Goal: Contribute content: Add original content to the website for others to see

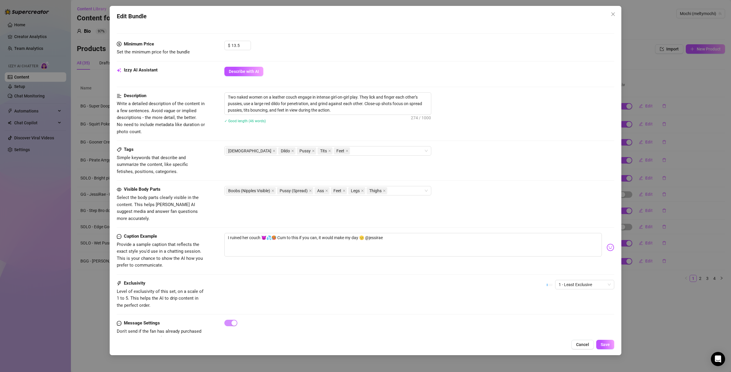
scroll to position [66, 0]
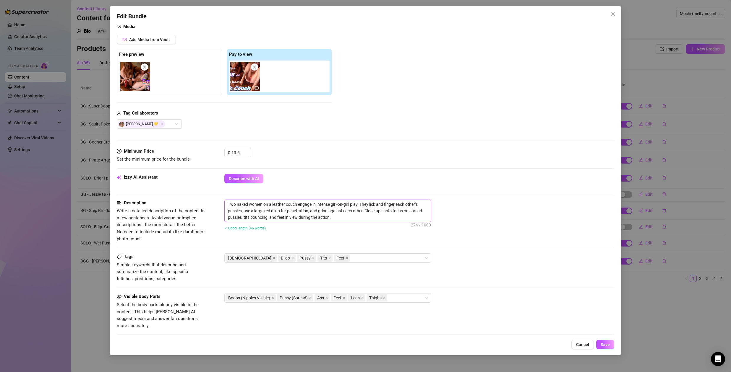
click at [280, 211] on textarea "Two naked women on a leather couch engage in intense girl-on-girl play. They li…" at bounding box center [328, 211] width 206 height 22
type textarea "Two naked women on a leather couch engage in intense girl-on-girl play. They li…"
click at [338, 218] on textarea "Two naked women on a leather couch engage in intense girl-on-girl play. They li…" at bounding box center [328, 211] width 206 height 22
click at [337, 259] on div "[DEMOGRAPHIC_DATA] Dildo Pussy Tits Feet" at bounding box center [324, 258] width 198 height 8
type textarea "Two naked women on a leather couch engage in intense girl-on-girl play. They li…"
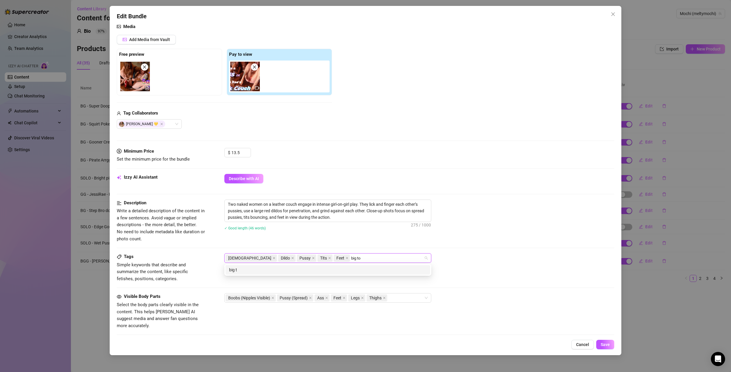
type input "big toy"
click at [310, 273] on div "big toy" at bounding box center [327, 270] width 197 height 6
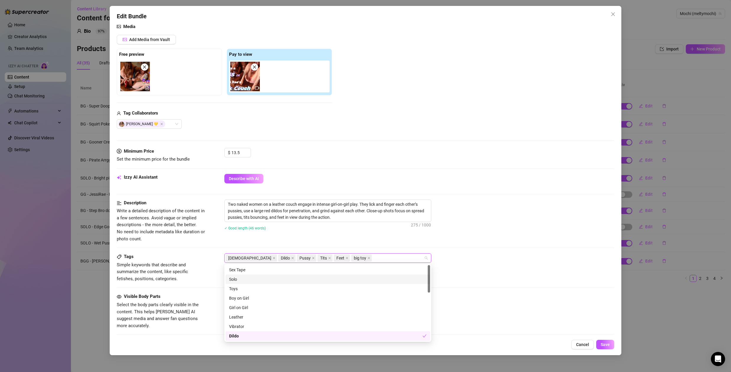
click at [494, 234] on div "Two naked women on a leather couch engage in intense girl-on-girl play. They li…" at bounding box center [419, 219] width 390 height 38
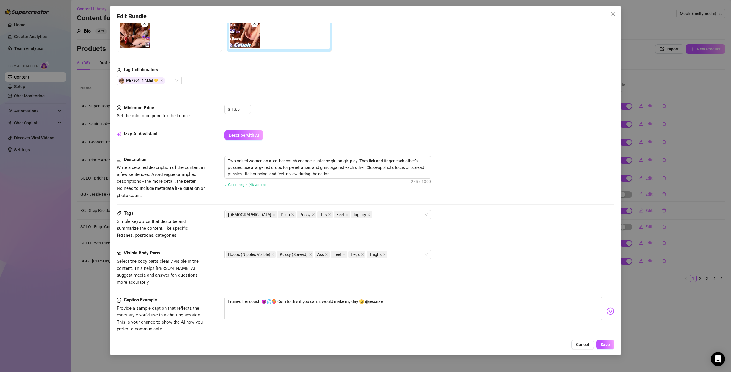
scroll to position [123, 0]
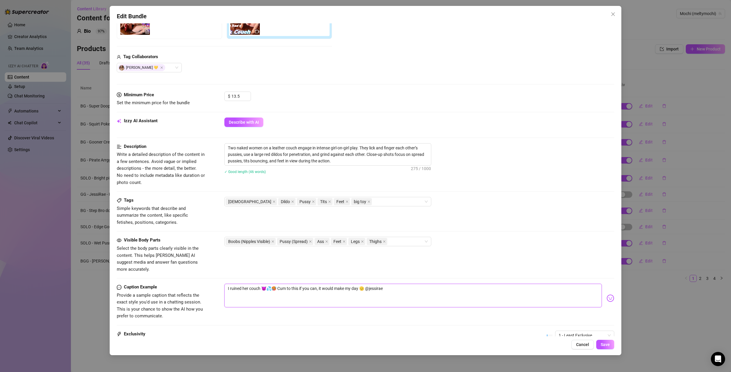
drag, startPoint x: 227, startPoint y: 282, endPoint x: 393, endPoint y: 282, distance: 165.4
click at [393, 284] on textarea "I ruined her couch 😈💦🥵 Cum to this if you can, it would make my day 🫡 @jessirae" at bounding box center [412, 296] width 377 height 24
type textarea "f"
type textarea "fu"
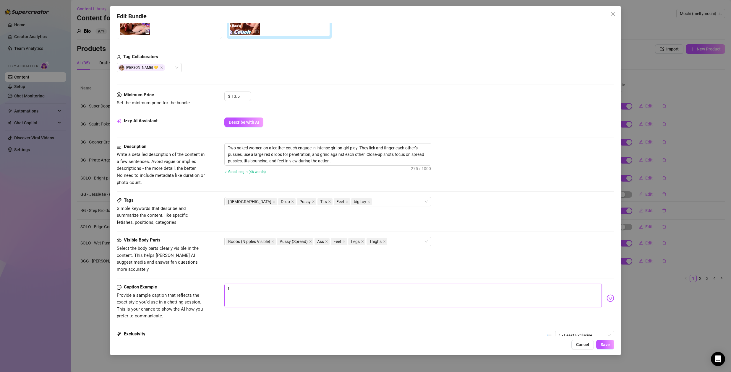
type textarea "fu"
type textarea "fuc"
type textarea "fuck"
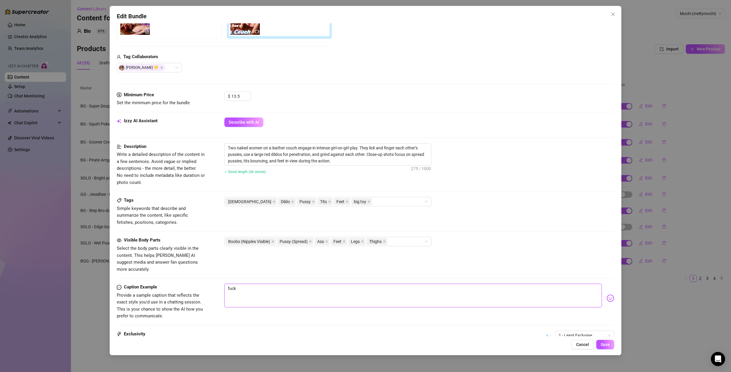
type textarea "fucki"
type textarea "fuckin"
type textarea "fucking"
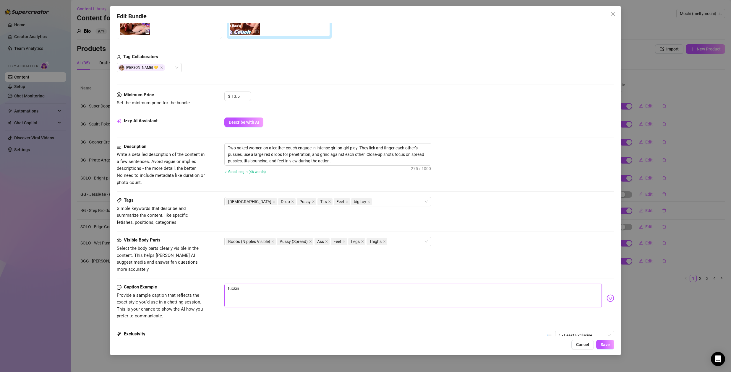
type textarea "fucking"
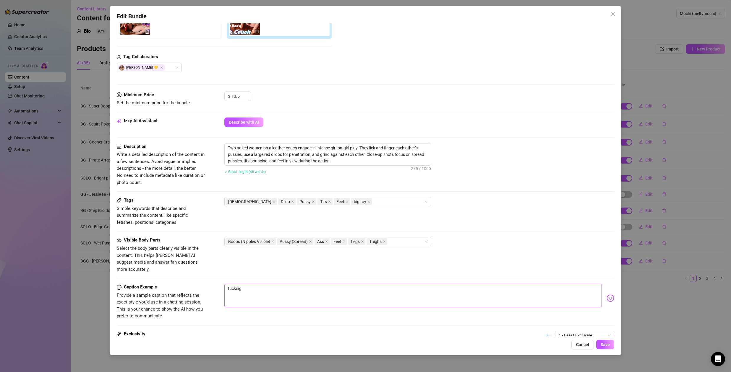
type textarea "fuckin"
type textarea "fucki"
type textarea "fuck"
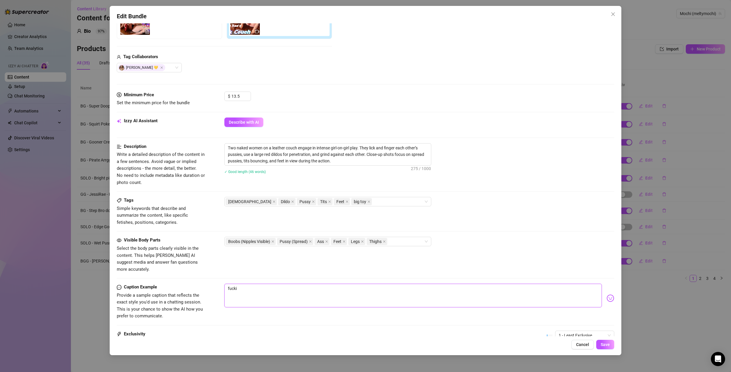
type textarea "fuck"
type textarea "fuc"
type textarea "fu"
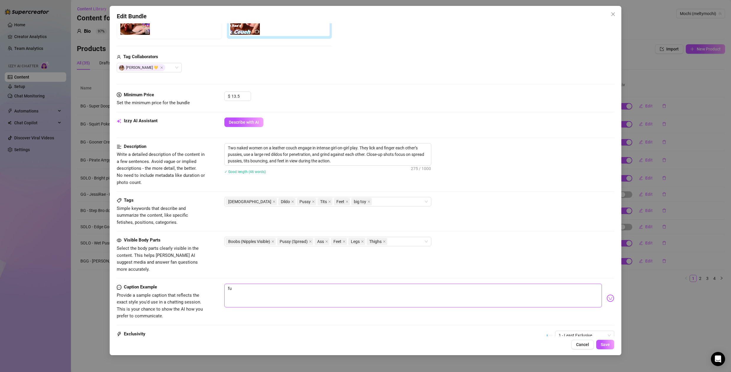
type textarea "f"
type textarea "Type your message here..."
type textarea "U"
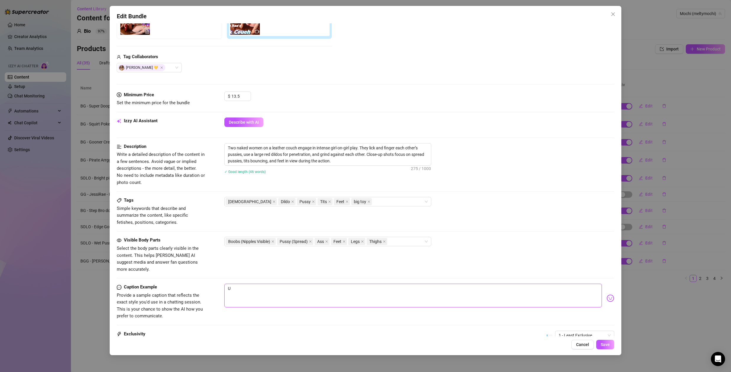
type textarea "Us"
type textarea "Usi"
type textarea "Usin"
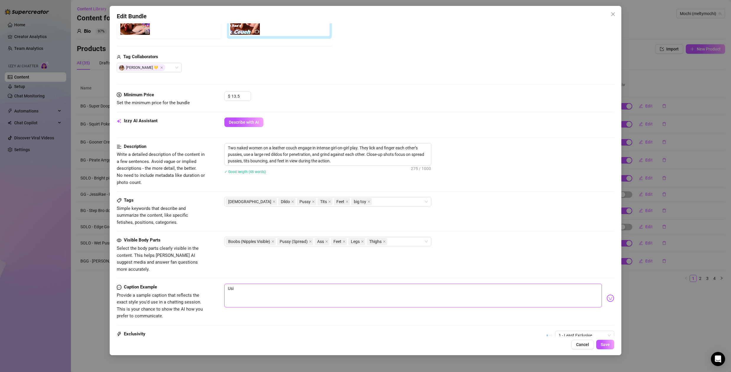
type textarea "Usin"
type textarea "Using"
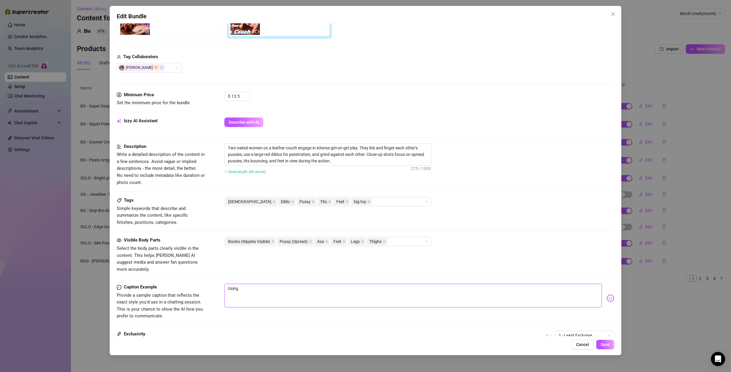
type textarea "Using b"
type textarea "Using bi"
type textarea "Using big"
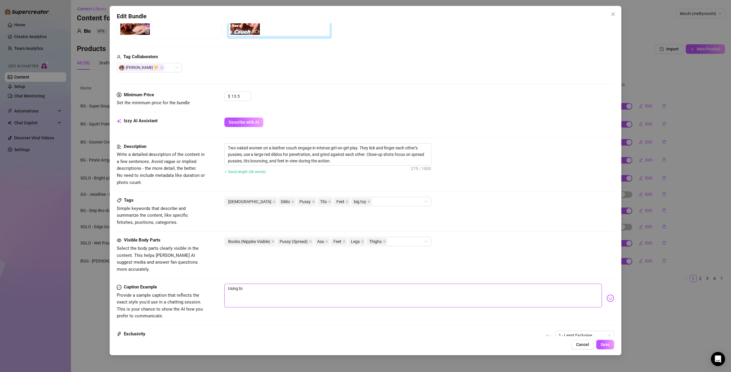
type textarea "Using big"
type textarea "Using big t"
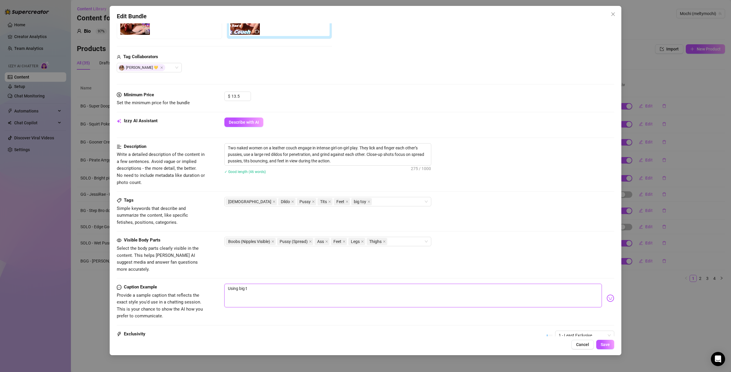
type textarea "Using big to"
type textarea "Using big toy"
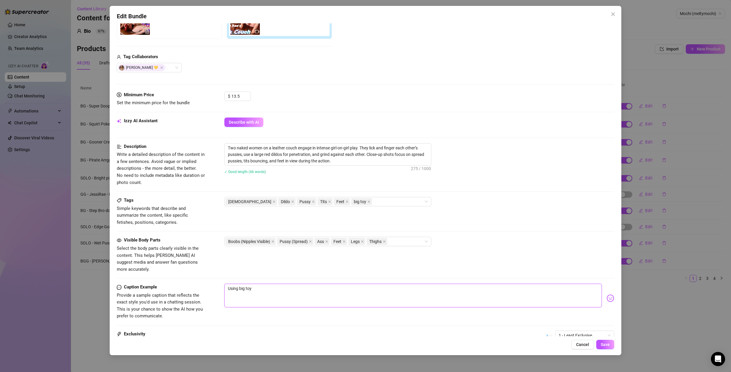
type textarea "Using big toy"
type textarea "Using big toys"
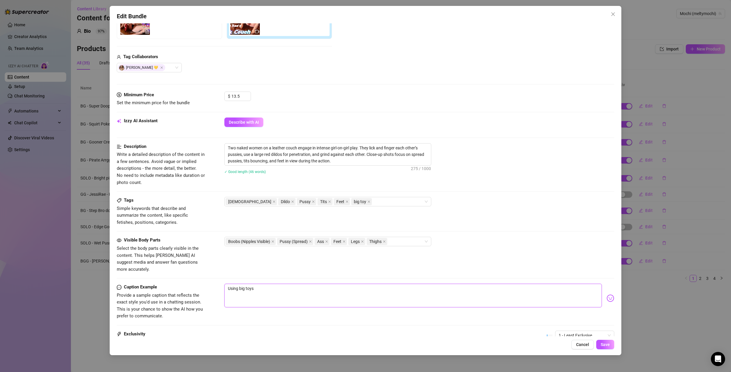
type textarea "Using big toys"
type textarea "Using big toys w"
type textarea "Using big toys wi"
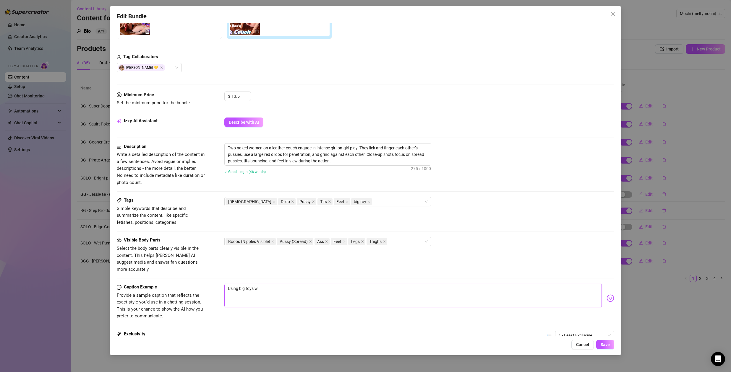
type textarea "Using big toys wi"
type textarea "Using big toys wit"
type textarea "Using big toys with"
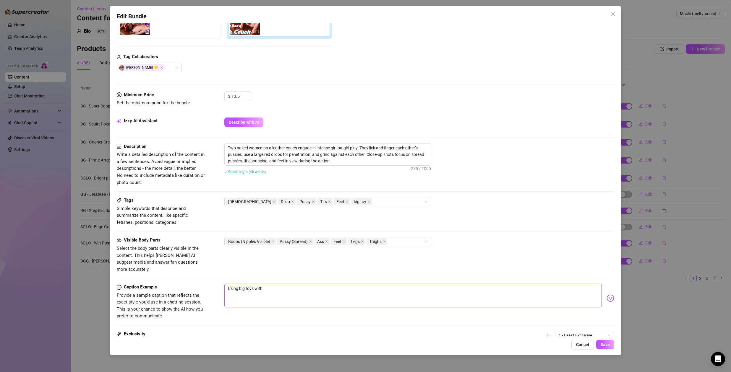
type textarea "Using big toys with"
type textarea "Using big toys with m"
type textarea "Using big toys with my"
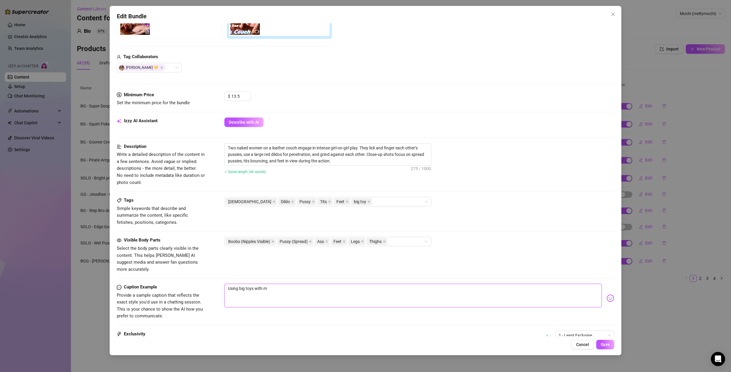
type textarea "Using big toys with my"
type textarea "Using big toys with my f"
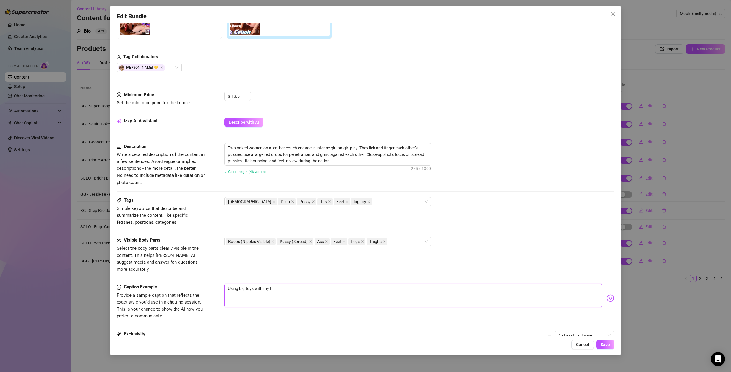
type textarea "Using big toys with my fr"
type textarea "Using big toys with my fri"
type textarea "Using big toys with my frie"
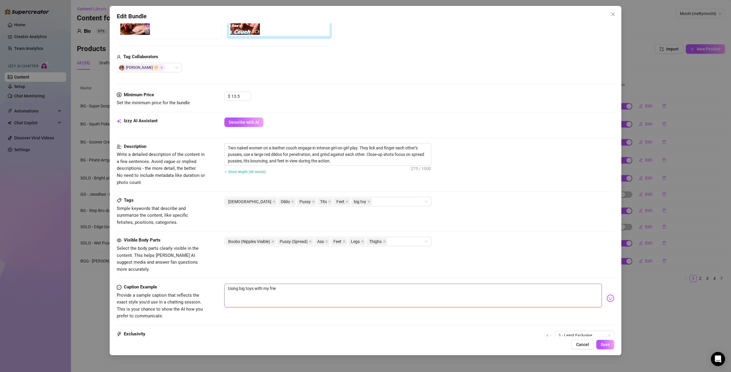
type textarea "Using big toys with my frien"
type textarea "Using big toys with my friend"
type textarea "Using big toys with my friends"
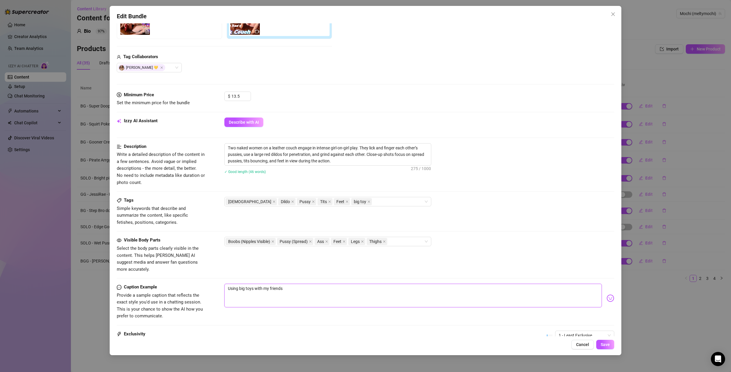
type textarea "Using big toys with my friends"
type textarea "Using big toys with my friends m"
type textarea "Using big toys with my friends ma"
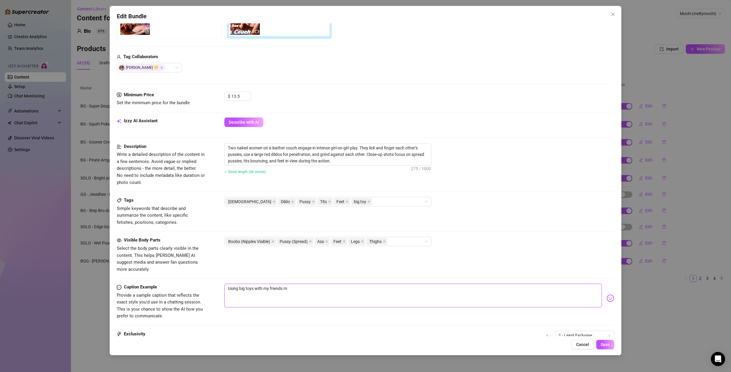
type textarea "Using big toys with my friends ma"
type textarea "Using big toys with my friends mak"
type textarea "Using big toys with my friends make"
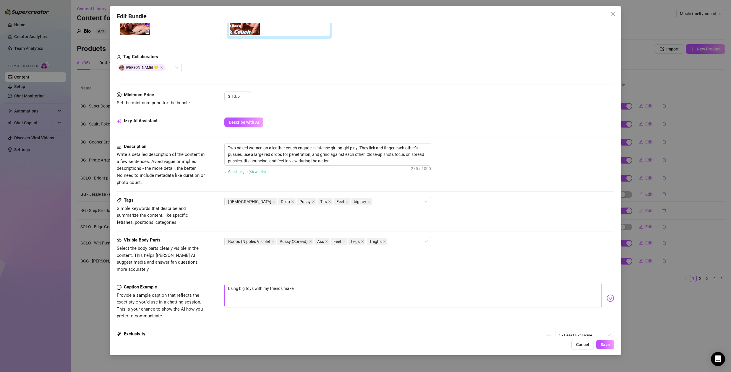
type textarea "Using big toys with my friends makes"
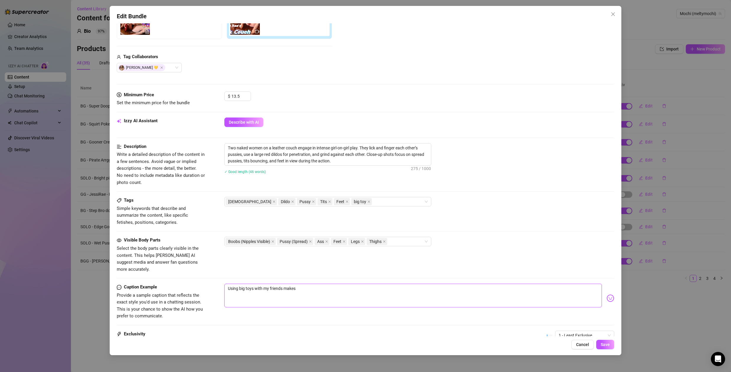
type textarea "Using big toys with my friends makes"
type textarea "Using big toys with my friends make"
type textarea "Using big toys with my friends mak"
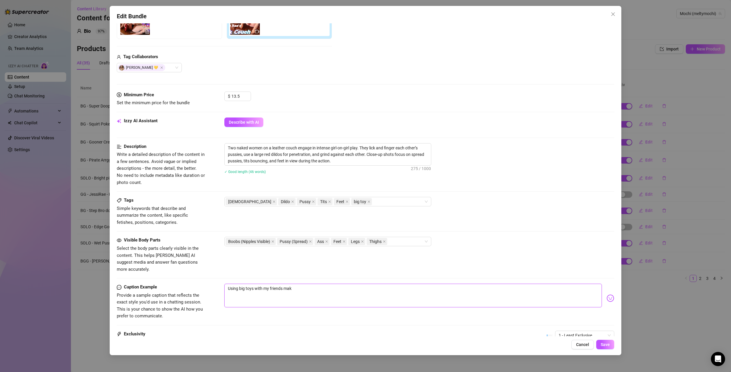
type textarea "Using big toys with my friends ma"
type textarea "Using big toys with my friends m"
type textarea "Using big toys with my friends"
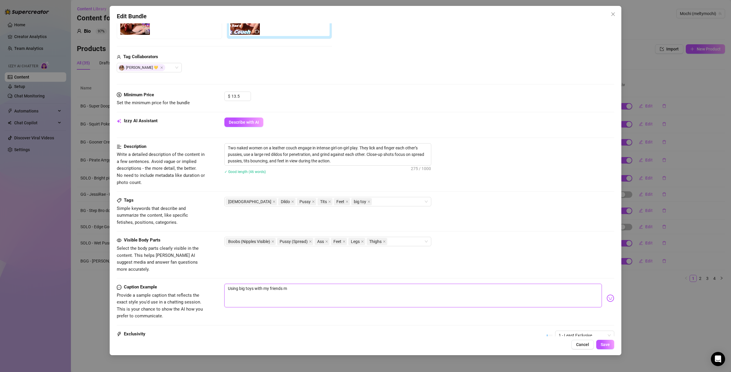
type textarea "Using big toys with my friends"
type textarea "Using big toys with my friend"
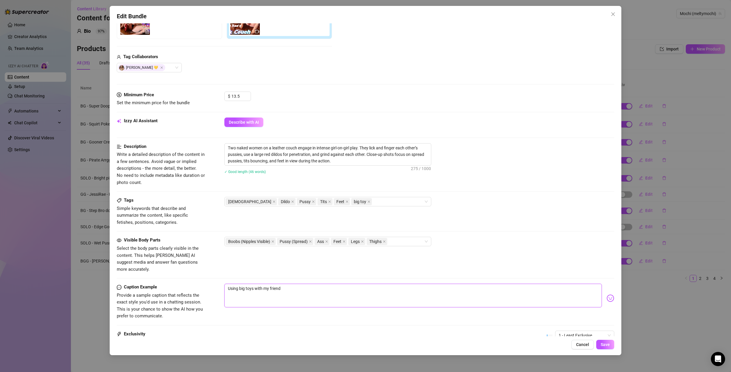
type textarea "Using big toys with my frien"
type textarea "Using big toys with my frie"
type textarea "Using big toys with my fri"
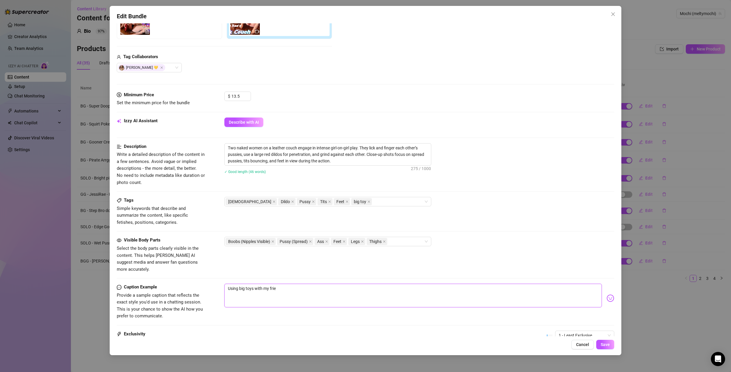
type textarea "Using big toys with my fri"
type textarea "Using big toys with my fr"
type textarea "Using big toys with my f"
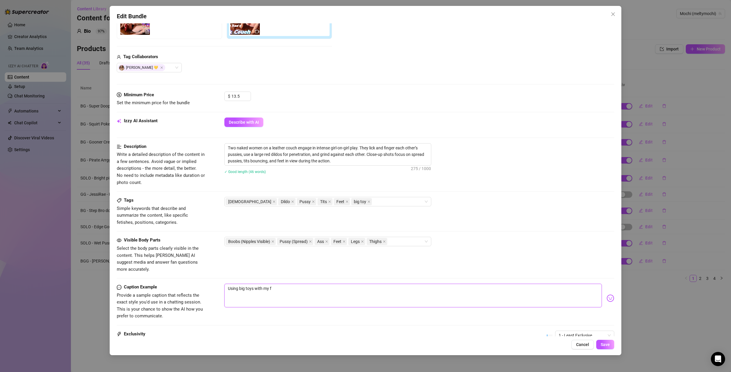
type textarea "Using big toys with my"
type textarea "Using big toys with m"
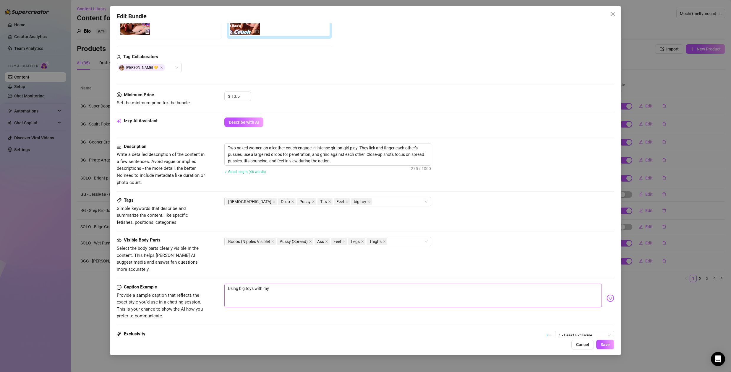
type textarea "Using big toys with m"
type textarea "Using big toys with"
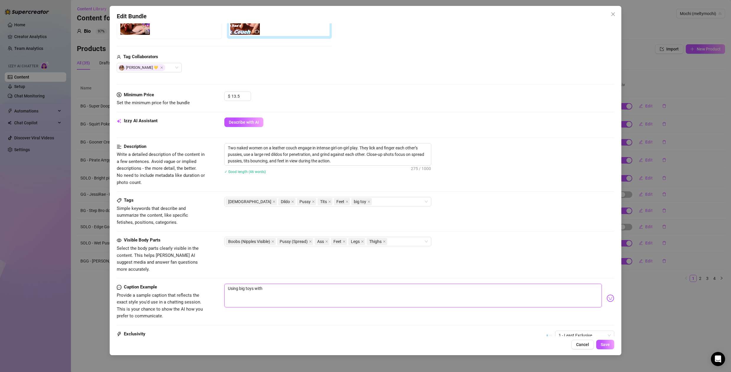
type textarea "Using big toys wit"
type textarea "Using big toys wi"
type textarea "Using big toys w"
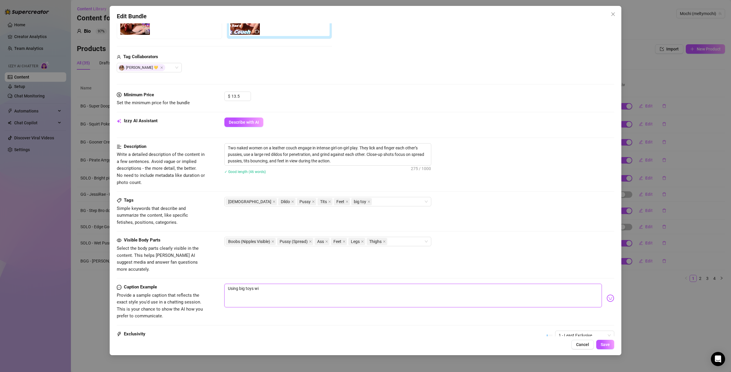
type textarea "Using big toys w"
type textarea "Using big toys"
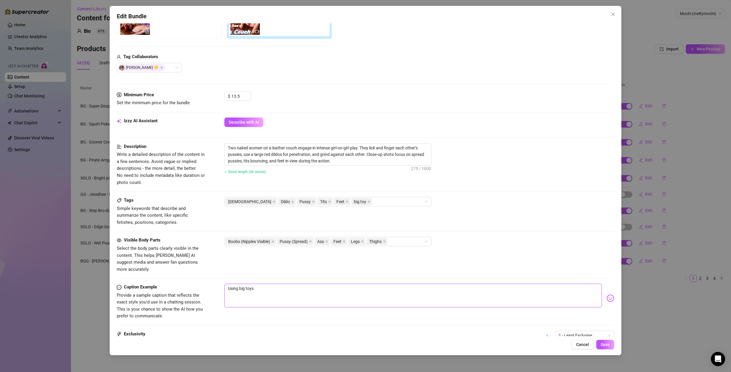
type textarea "Using big toy"
type textarea "Using big to"
type textarea "Using big t"
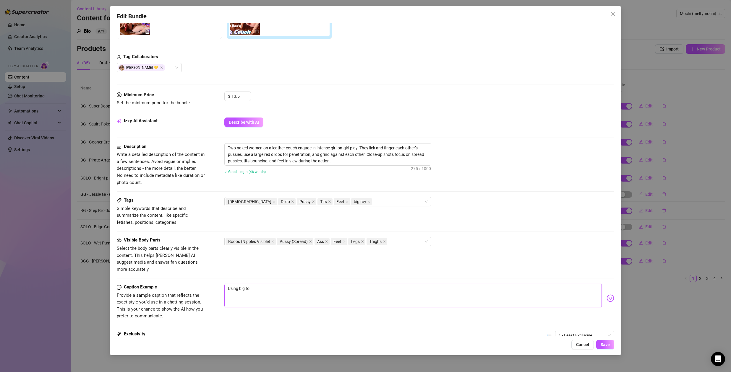
type textarea "Using big t"
type textarea "Using big"
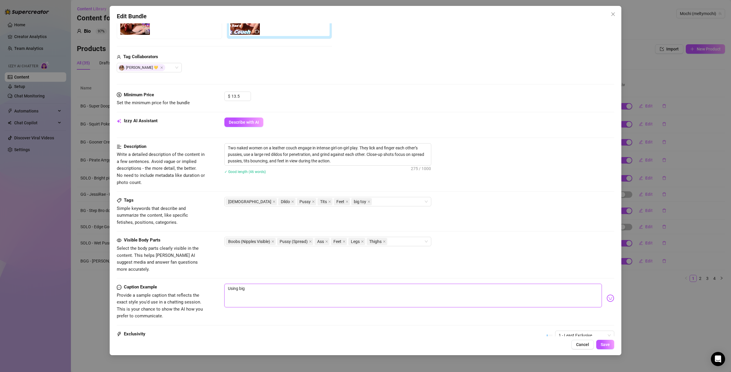
type textarea "Using bi"
type textarea "Using b"
type textarea "Using"
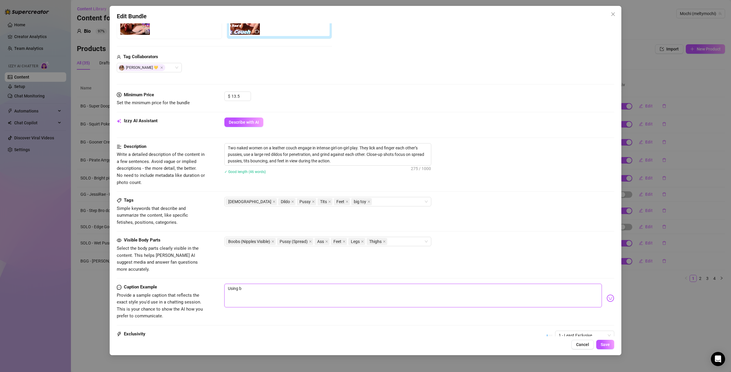
type textarea "Using"
type textarea "Usin"
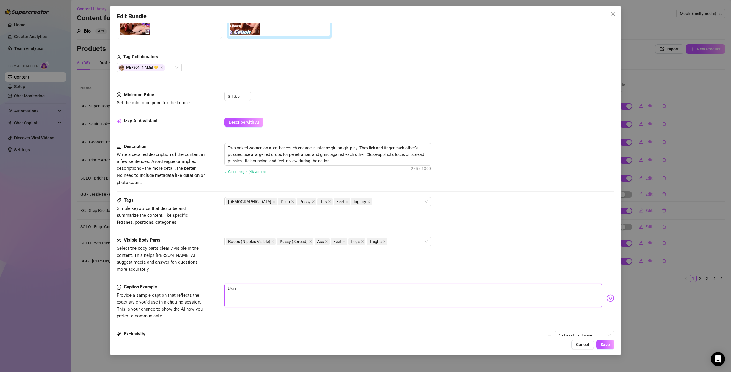
type textarea "Usi"
type textarea "Us"
type textarea "U"
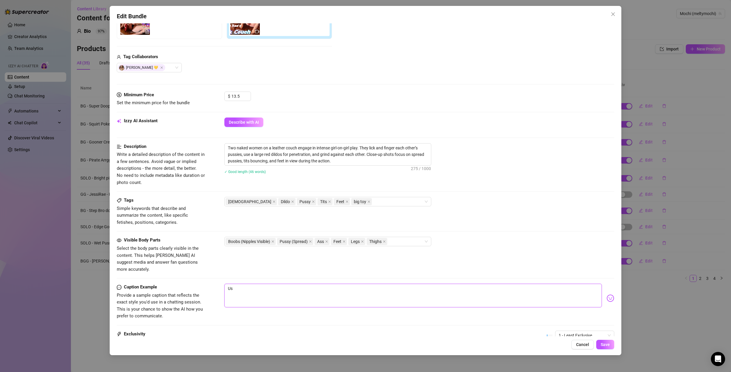
type textarea "U"
type textarea "Type your message here..."
type textarea "I"
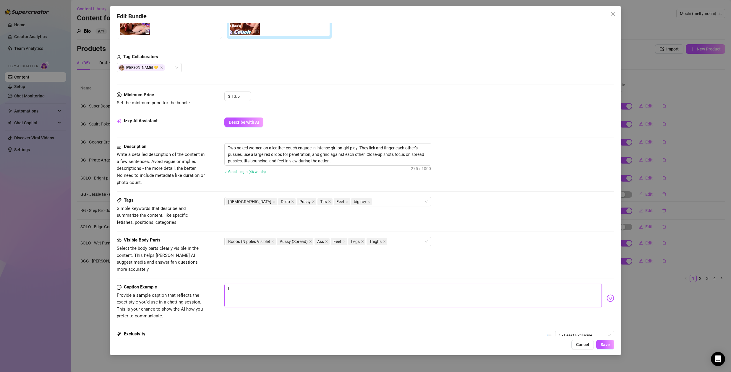
type textarea "I"
type textarea "I l"
type textarea "I lo"
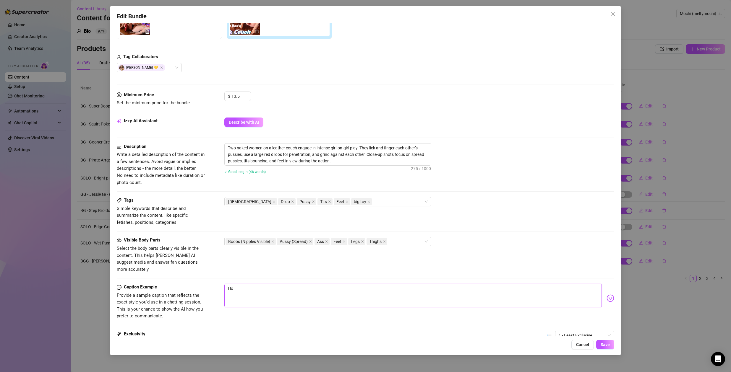
type textarea "I loc"
type textarea "I lo"
type textarea "I lov"
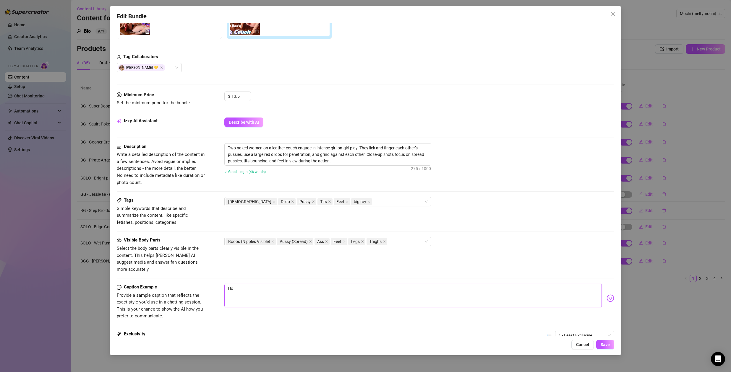
type textarea "I lov"
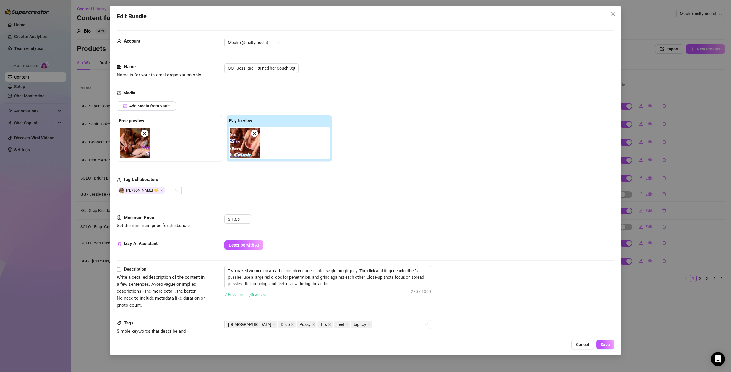
scroll to position [183, 0]
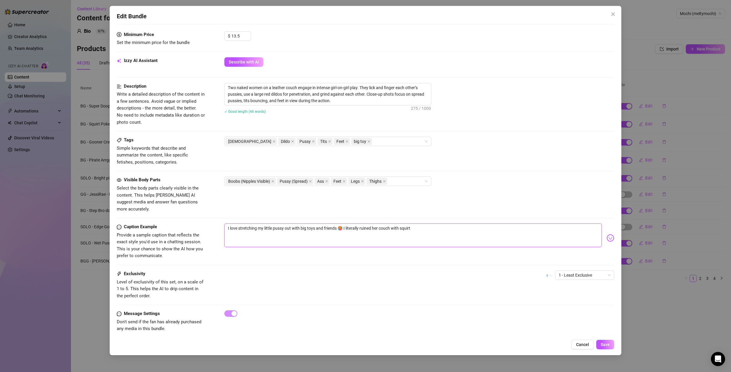
click at [427, 224] on textarea "I love stretching my little pussy out with big toys and friends 🥵 I literally r…" at bounding box center [412, 236] width 377 height 24
click at [571, 271] on span "1 - Least Exclusive" at bounding box center [584, 275] width 52 height 9
click at [562, 308] on div "4" at bounding box center [580, 308] width 50 height 6
click at [368, 136] on div "Description Write a detailed description of the content in a few sentences. Avo…" at bounding box center [365, 110] width 497 height 54
click at [368, 140] on div "[DEMOGRAPHIC_DATA] Dildo Pussy Tits Feet big toy" at bounding box center [324, 141] width 198 height 8
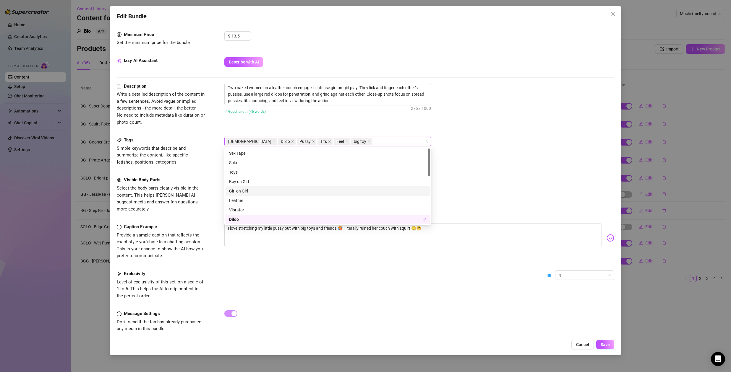
click at [246, 193] on div "Girl on Girl" at bounding box center [327, 191] width 197 height 6
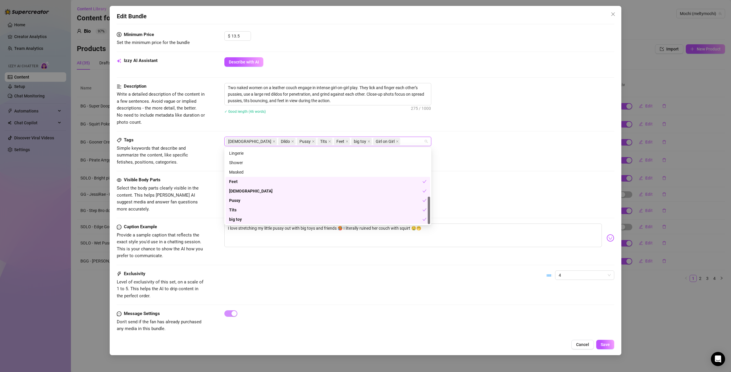
scroll to position [86, 0]
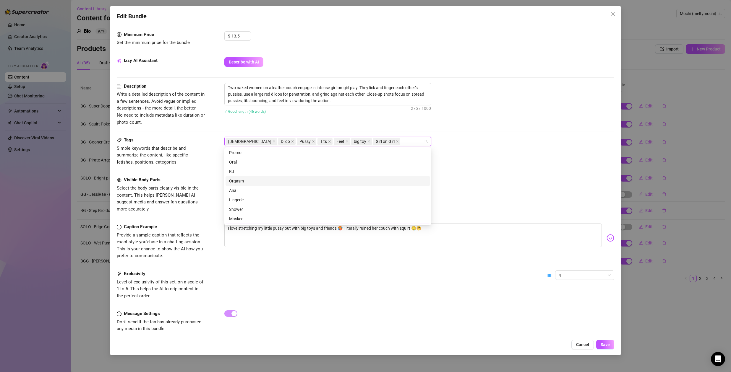
click at [244, 181] on div "Orgasm" at bounding box center [327, 181] width 197 height 6
click at [345, 141] on icon "close" at bounding box center [346, 141] width 3 height 3
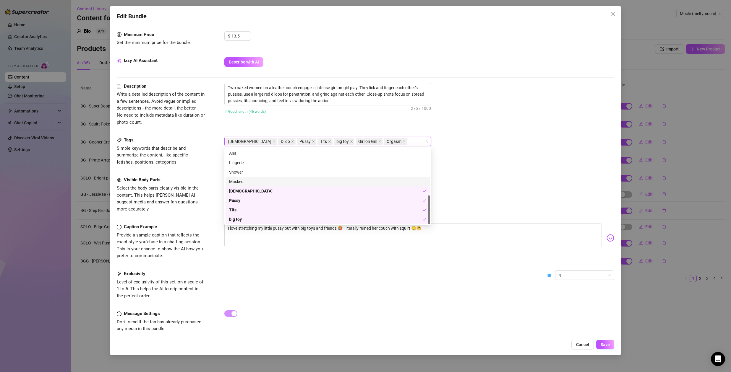
scroll to position [0, 0]
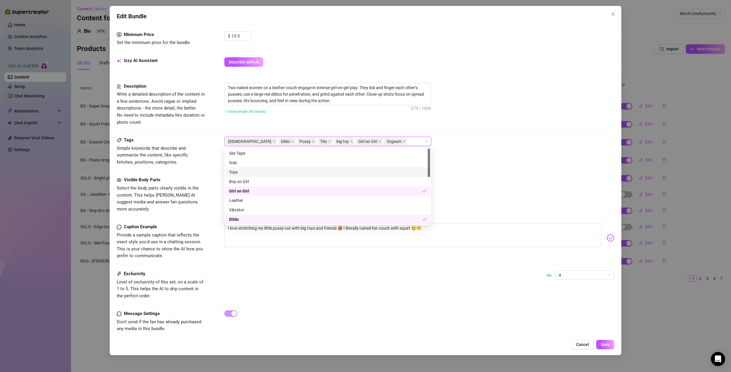
drag, startPoint x: 239, startPoint y: 172, endPoint x: 243, endPoint y: 171, distance: 4.0
click at [239, 172] on div "Toys" at bounding box center [327, 172] width 197 height 6
click at [512, 147] on div "Tags Simple keywords that describe and summarize the content, like specific fet…" at bounding box center [365, 151] width 497 height 29
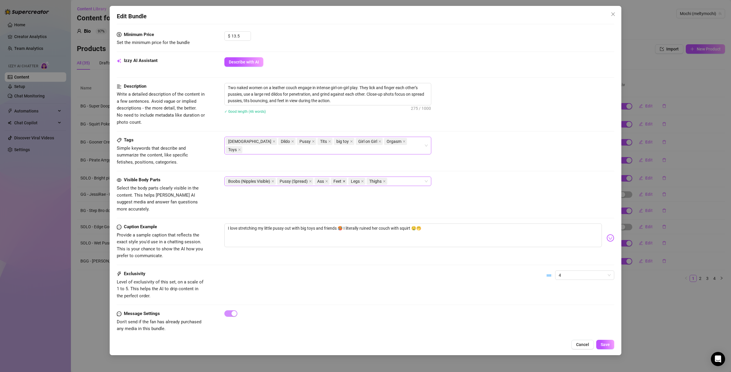
click at [345, 181] on icon "close" at bounding box center [343, 181] width 3 height 3
click at [399, 181] on div "Boobs (Nipples Visible) Pussy (Spread) Ass Legs Thighs" at bounding box center [324, 181] width 198 height 8
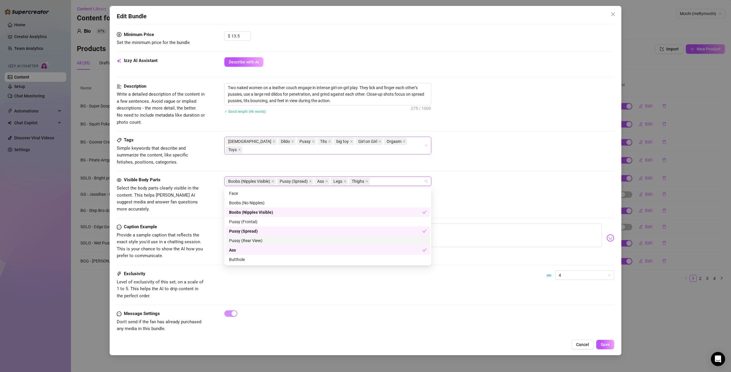
click at [258, 241] on div "Pussy (Rear View)" at bounding box center [327, 241] width 197 height 6
click at [260, 223] on div "Pussy (Frontal)" at bounding box center [327, 222] width 197 height 6
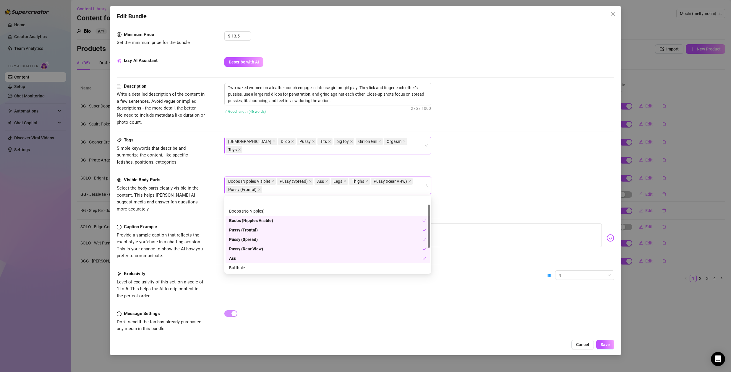
scroll to position [57, 0]
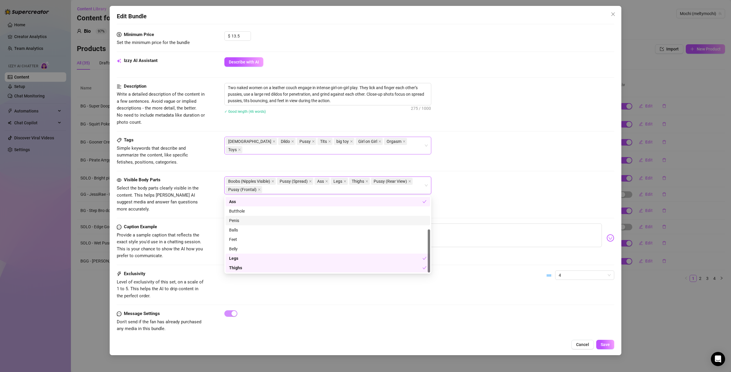
click at [503, 191] on div "Boobs (Nipples Visible), Pussy (Spread), Ass, Legs, Thighs, Pussy (Rear View), …" at bounding box center [419, 186] width 390 height 18
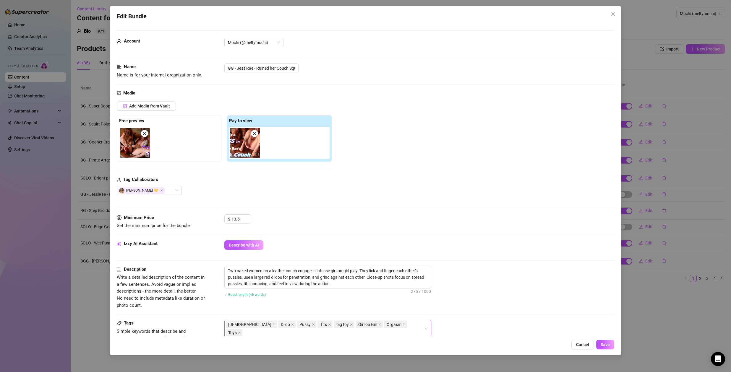
scroll to position [183, 0]
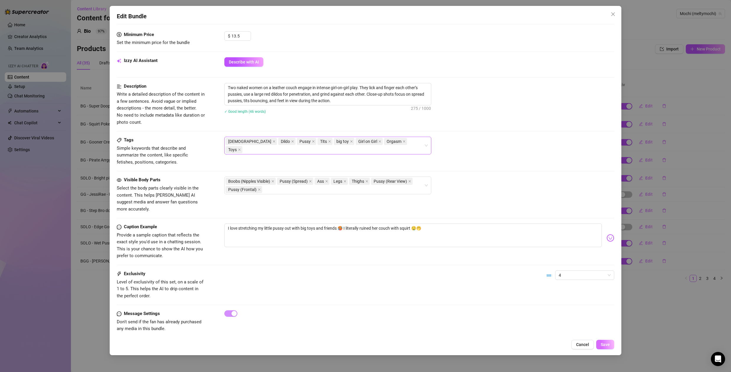
click at [608, 346] on span "Save" at bounding box center [604, 344] width 9 height 5
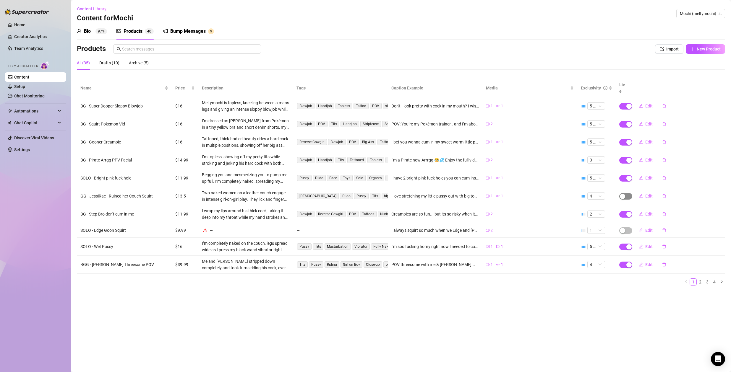
click at [622, 194] on div "button" at bounding box center [622, 196] width 5 height 5
click at [664, 176] on span "OK" at bounding box center [666, 175] width 6 height 5
click at [23, 87] on link "Setup" at bounding box center [19, 86] width 11 height 5
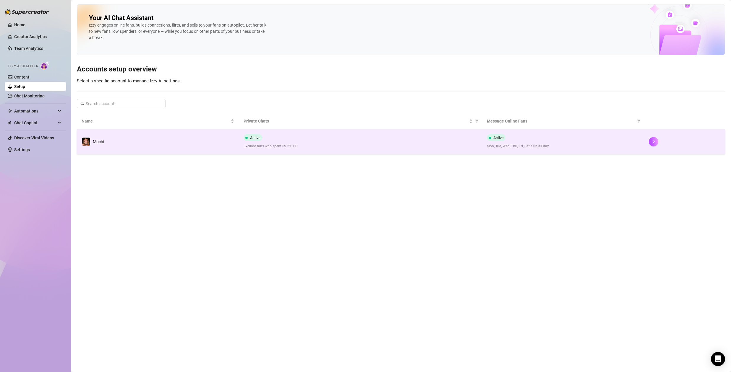
click at [313, 142] on div "Active Exclude fans who spent >$150.00" at bounding box center [359, 141] width 233 height 15
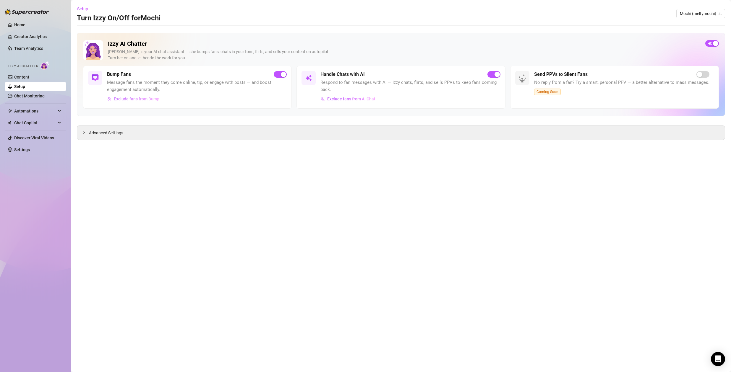
click at [142, 99] on span "Exclude fans from Bump" at bounding box center [136, 99] width 45 height 5
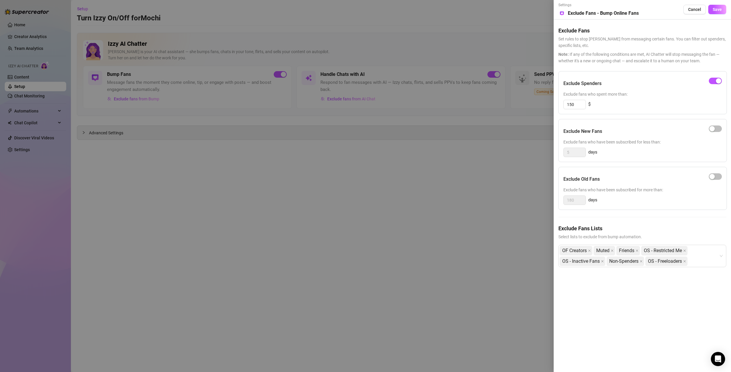
click at [513, 240] on div at bounding box center [365, 186] width 731 height 372
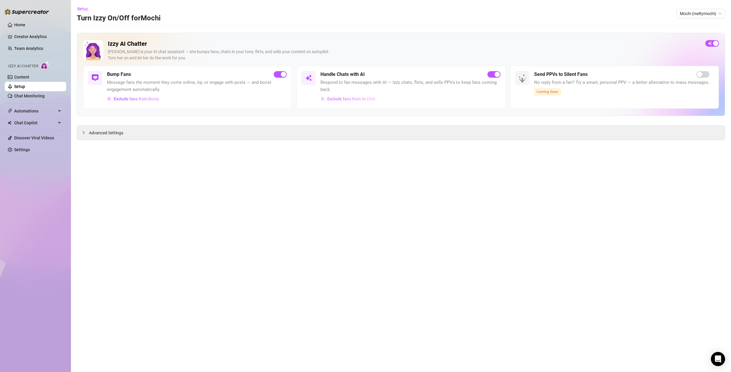
click at [345, 99] on span "Exclude fans from AI Chat" at bounding box center [351, 99] width 48 height 5
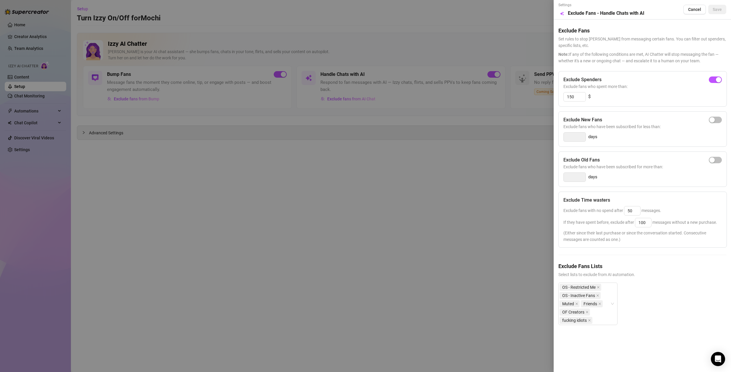
click at [274, 209] on div at bounding box center [365, 186] width 731 height 372
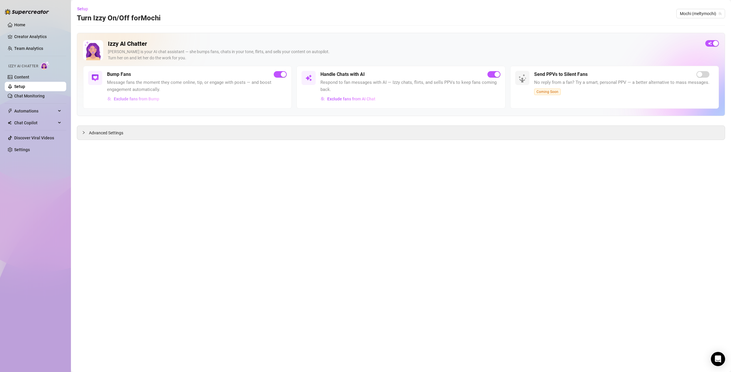
click at [140, 99] on span "Exclude fans from Bump" at bounding box center [136, 99] width 45 height 5
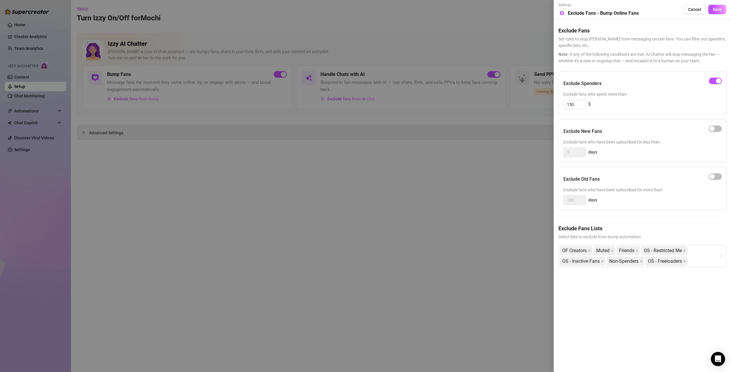
click at [450, 197] on div at bounding box center [365, 186] width 731 height 372
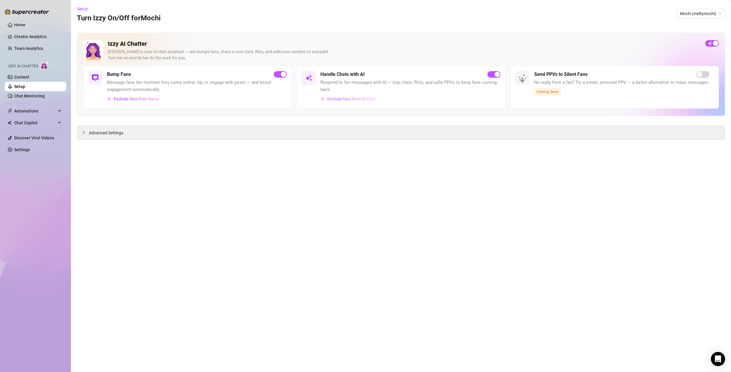
click at [355, 100] on span "Exclude fans from AI Chat" at bounding box center [351, 99] width 48 height 5
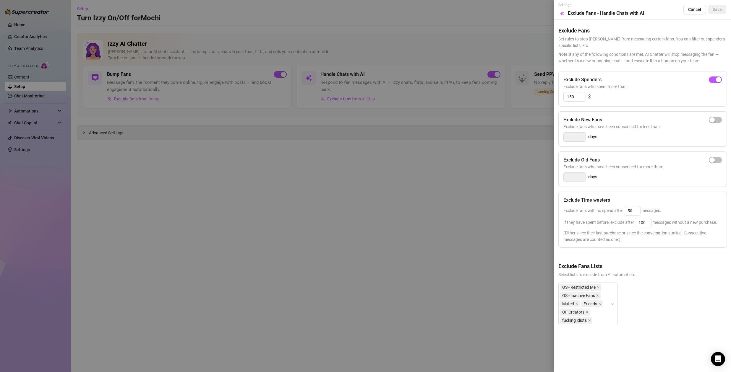
click at [208, 186] on div at bounding box center [365, 186] width 731 height 372
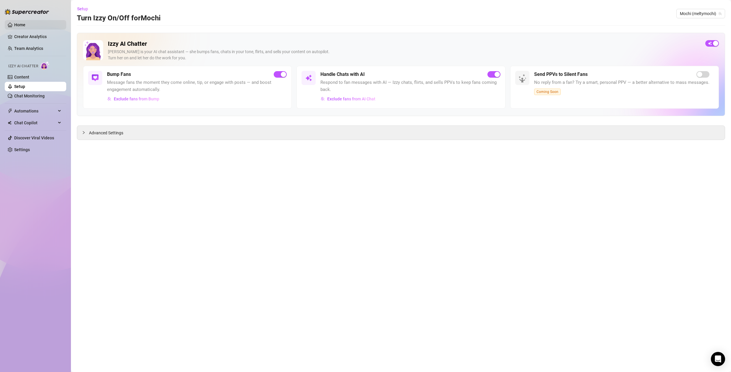
click at [21, 24] on link "Home" at bounding box center [19, 24] width 11 height 5
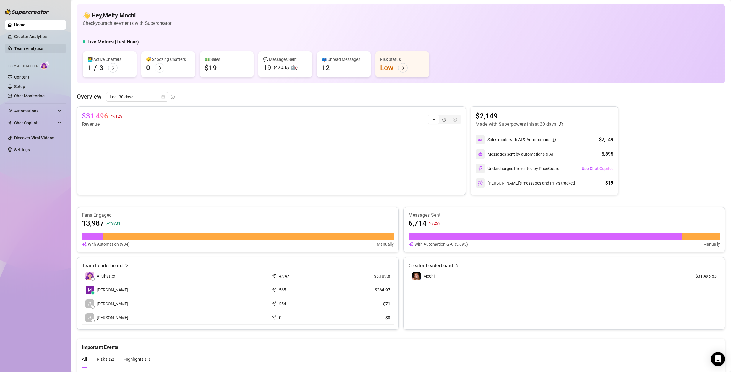
click at [31, 46] on link "Team Analytics" at bounding box center [28, 48] width 29 height 5
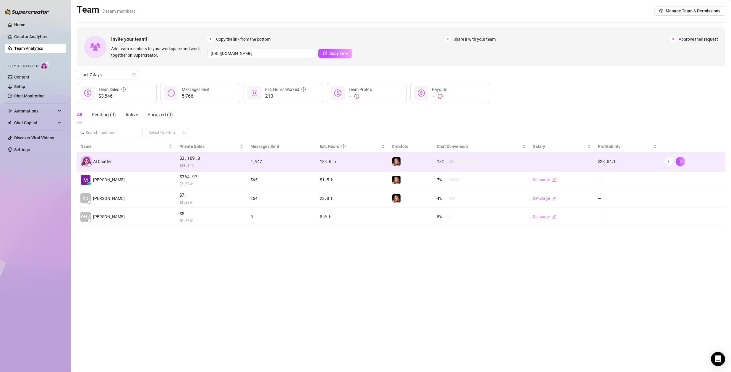
click at [507, 157] on td "18 %" at bounding box center [481, 161] width 96 height 19
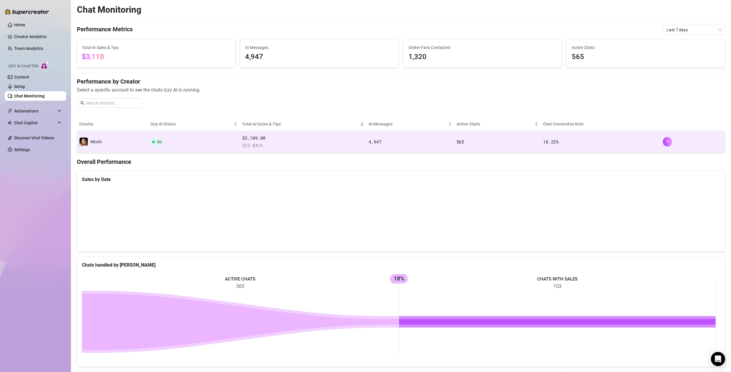
click at [226, 145] on td "On" at bounding box center [194, 142] width 92 height 22
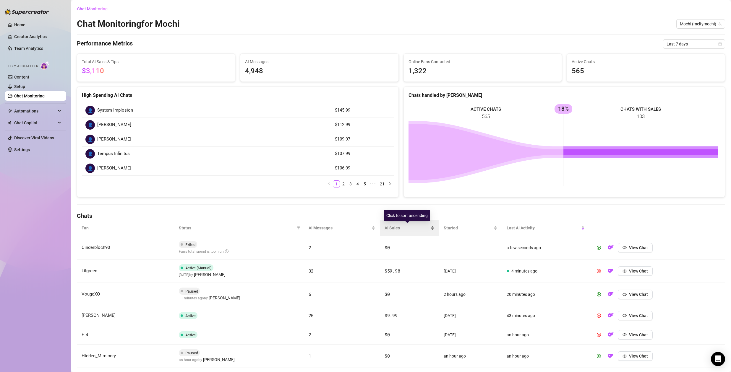
click at [395, 226] on span "AI Sales" at bounding box center [406, 228] width 45 height 6
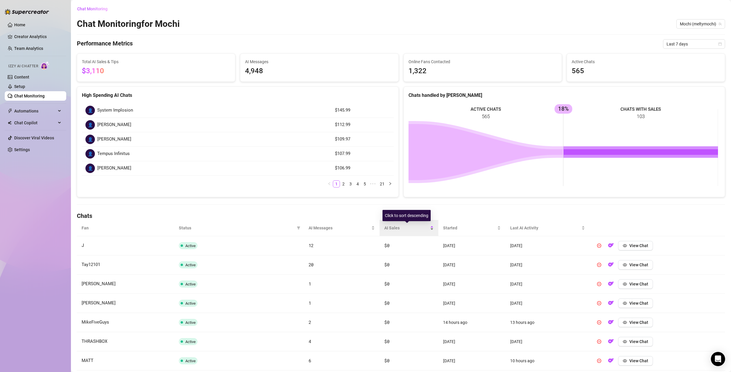
click at [396, 226] on span "AI Sales" at bounding box center [406, 228] width 45 height 6
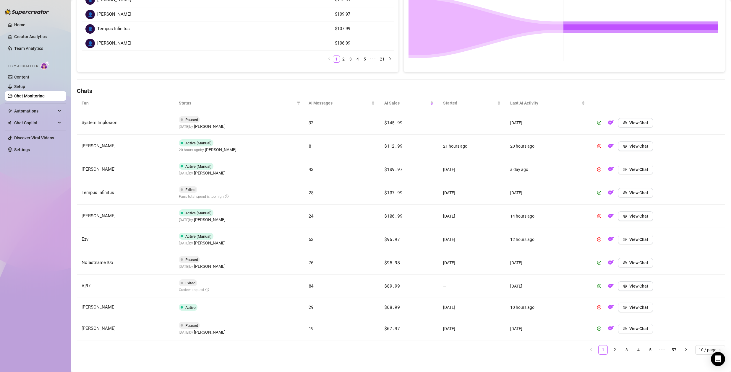
scroll to position [130, 0]
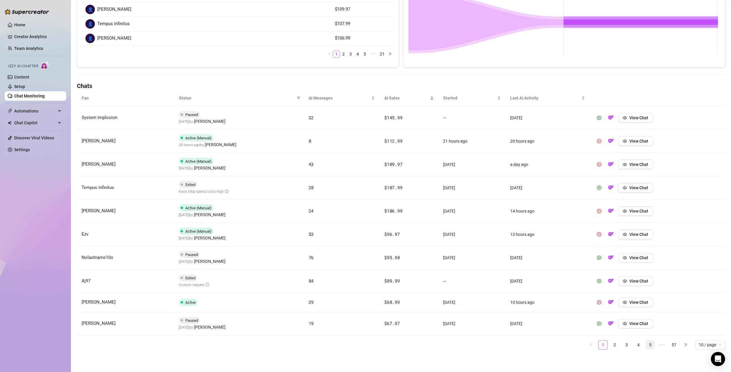
click at [646, 345] on link "5" at bounding box center [650, 345] width 9 height 9
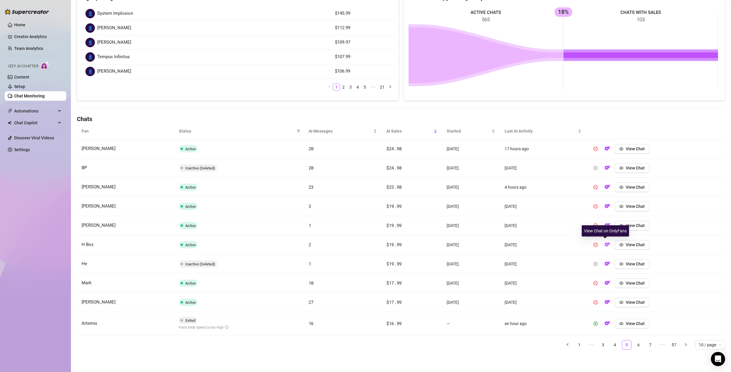
click at [604, 244] on img "button" at bounding box center [607, 245] width 6 height 6
